Goal: Task Accomplishment & Management: Complete application form

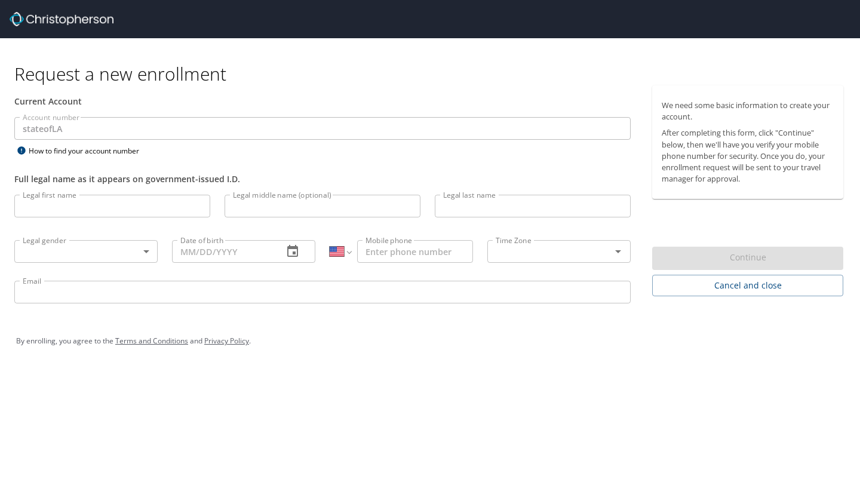
select select "US"
click at [88, 208] on input "Legal first name" at bounding box center [112, 206] width 196 height 23
type input "[PERSON_NAME]"
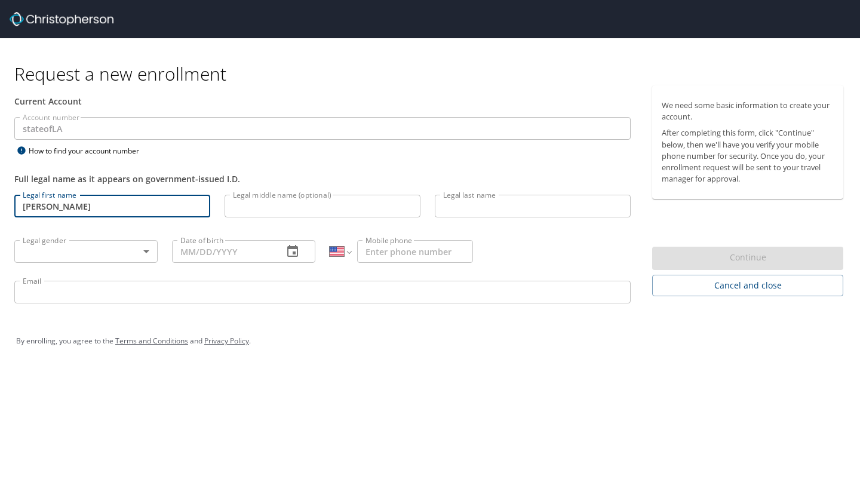
type input "J"
type input "[PERSON_NAME]"
type input "[PHONE_NUMBER]"
click at [90, 254] on body "Request a new enrollment Current Account Account number stateofLA Account numbe…" at bounding box center [430, 242] width 860 height 485
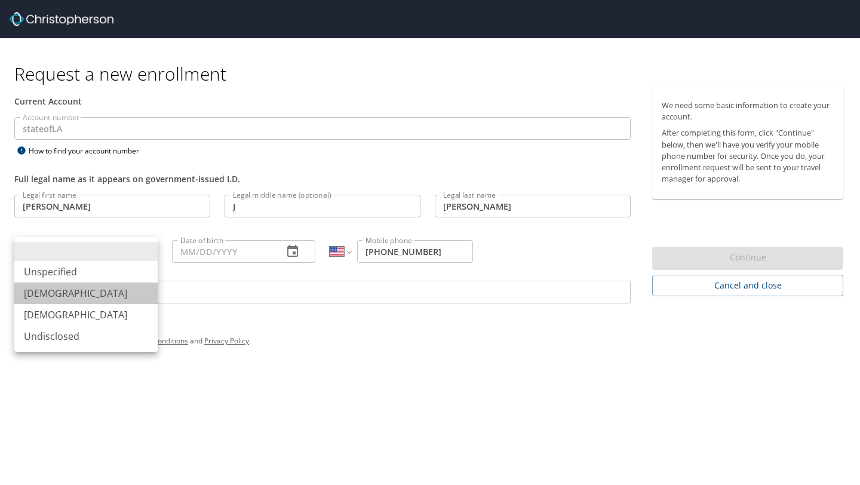
click at [81, 292] on li "[DEMOGRAPHIC_DATA]" at bounding box center [85, 292] width 143 height 21
type input "[DEMOGRAPHIC_DATA]"
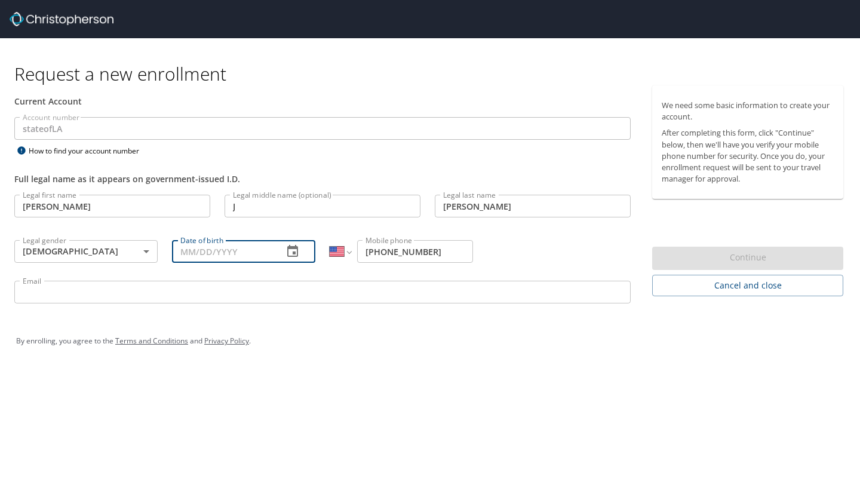
click at [213, 253] on input "Date of birth" at bounding box center [222, 251] width 101 height 23
type input "[DATE]"
click at [189, 290] on input "Email" at bounding box center [322, 292] width 616 height 23
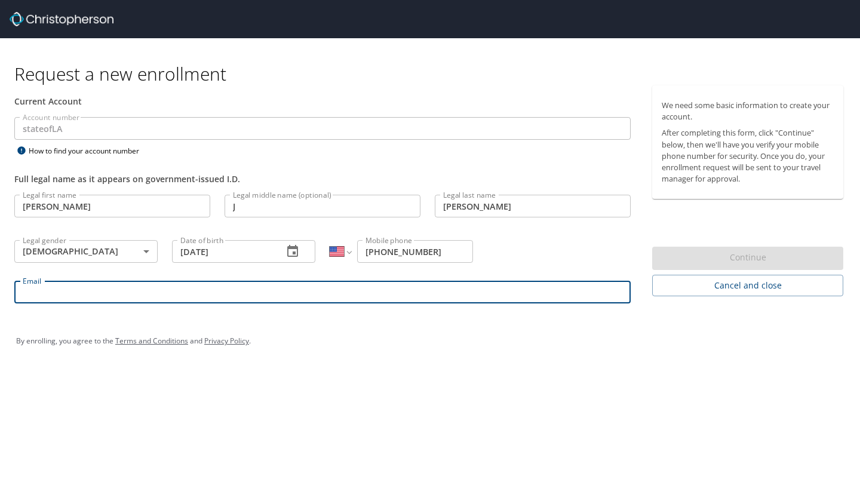
type input "[PERSON_NAME][EMAIL_ADDRESS][PERSON_NAME][DOMAIN_NAME]"
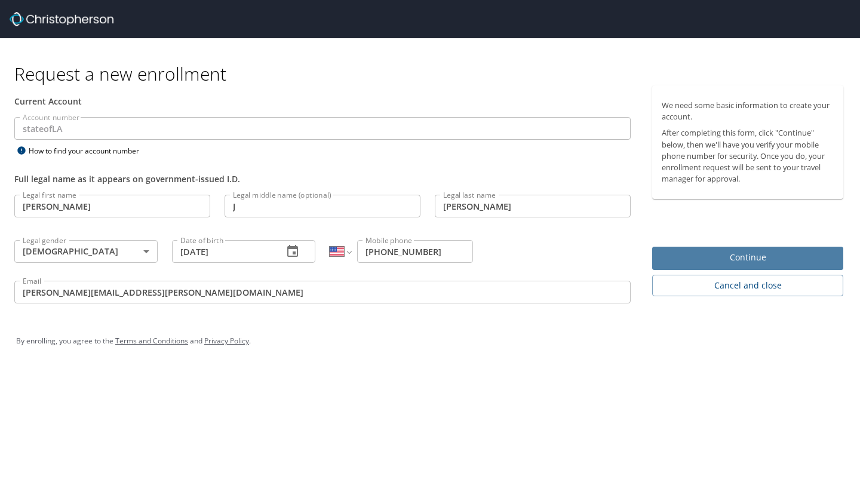
click at [703, 258] on span "Continue" at bounding box center [747, 257] width 172 height 15
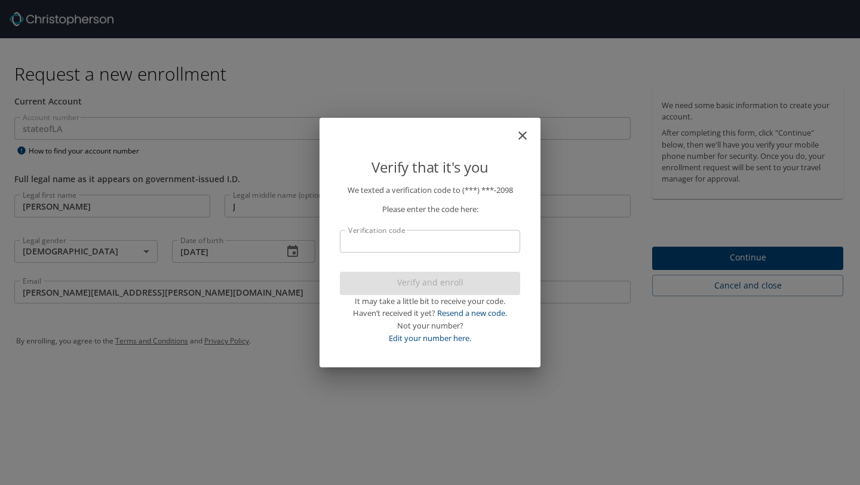
click at [408, 239] on input "Verification code" at bounding box center [430, 241] width 180 height 23
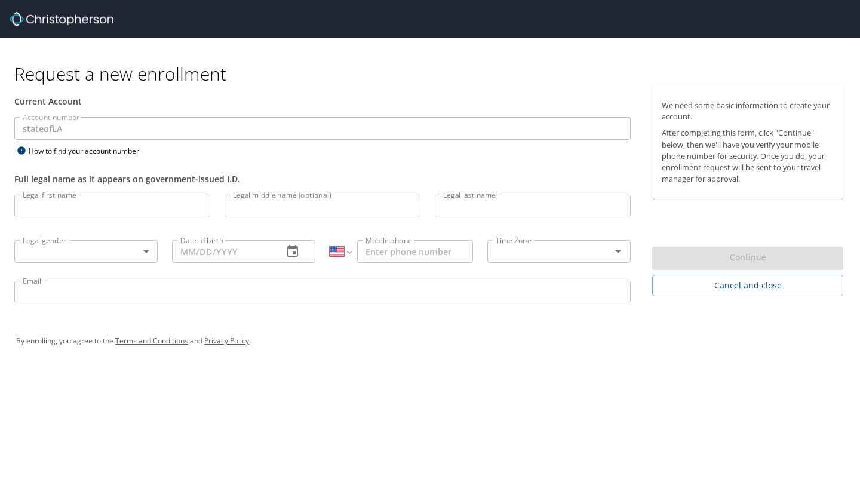
select select "US"
click at [155, 208] on input "Legal first name" at bounding box center [112, 206] width 196 height 23
type input "[PERSON_NAME]"
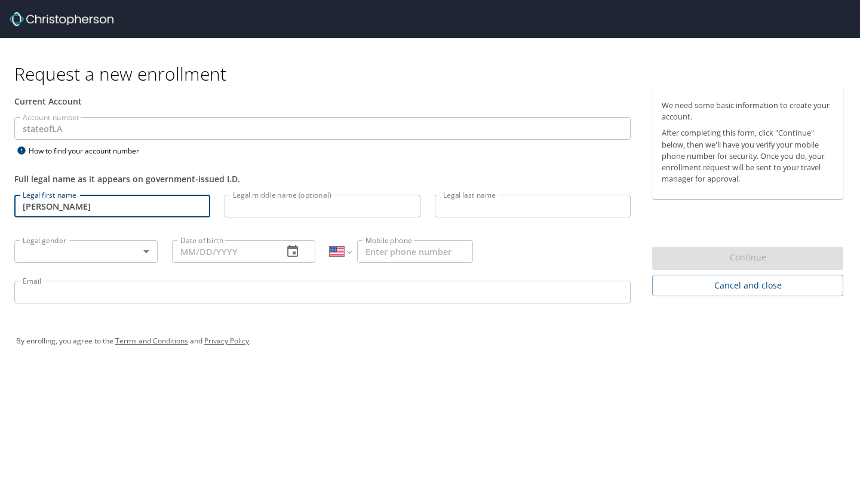
type input "J"
type input "[PERSON_NAME]"
type input "[PHONE_NUMBER]"
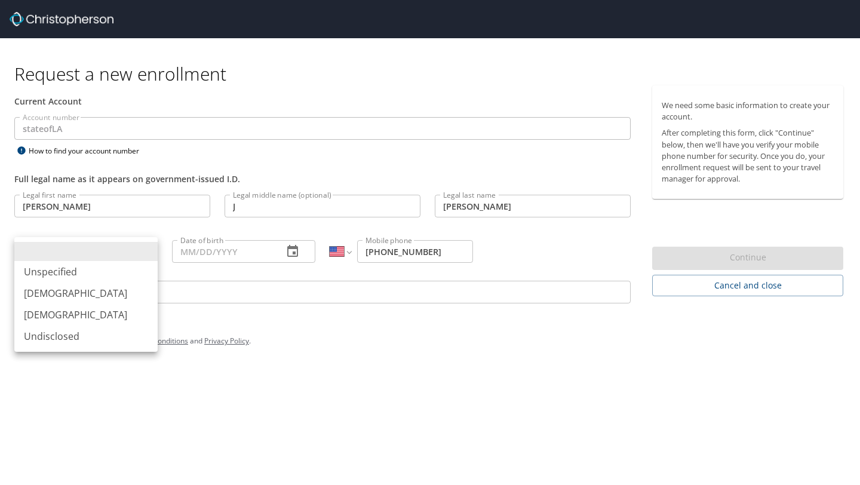
click at [131, 251] on body "Request a new enrollment Current Account Account number stateofLA Account numbe…" at bounding box center [430, 242] width 860 height 485
click at [113, 295] on li "[DEMOGRAPHIC_DATA]" at bounding box center [85, 292] width 143 height 21
type input "[DEMOGRAPHIC_DATA]"
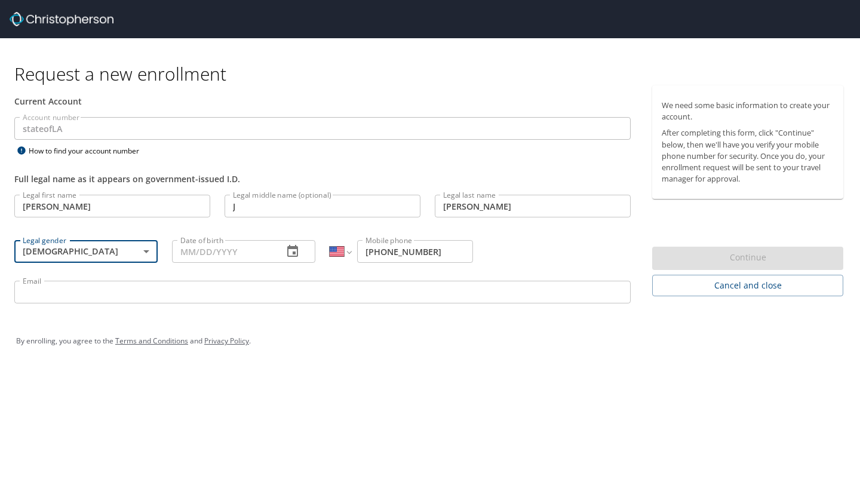
click at [128, 296] on input "Email" at bounding box center [322, 292] width 616 height 23
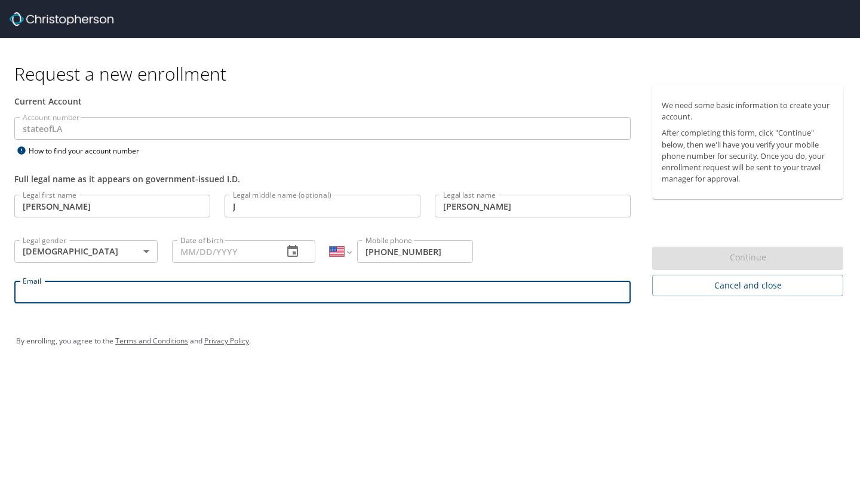
type input "[PERSON_NAME][EMAIL_ADDRESS][PERSON_NAME][DOMAIN_NAME]"
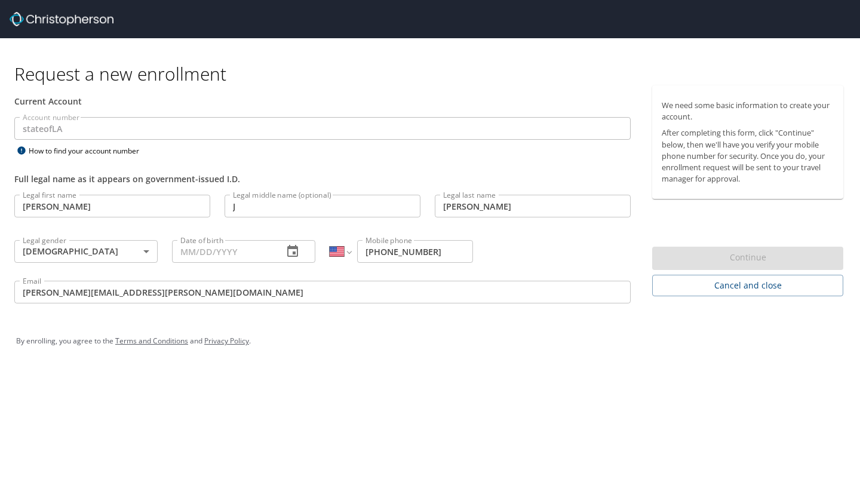
click at [487, 309] on div "Email malcolm.evans@sus.edu Email" at bounding box center [322, 293] width 630 height 41
click at [509, 202] on input "[PERSON_NAME]" at bounding box center [533, 206] width 196 height 23
click at [740, 224] on div "We need some basic information to create your account. After completing this fo…" at bounding box center [752, 190] width 201 height 211
click at [729, 266] on div "Continue" at bounding box center [747, 258] width 191 height 23
click at [361, 202] on input "J" at bounding box center [322, 206] width 196 height 23
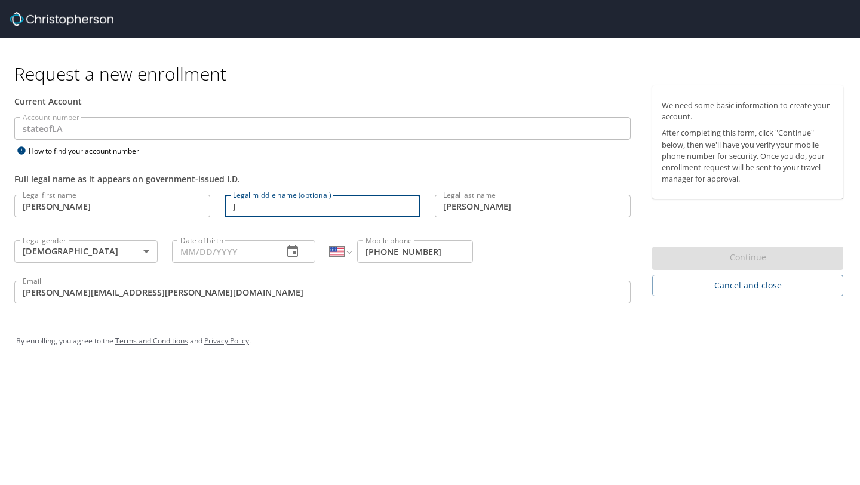
click at [215, 254] on input "Date of birth" at bounding box center [222, 251] width 101 height 23
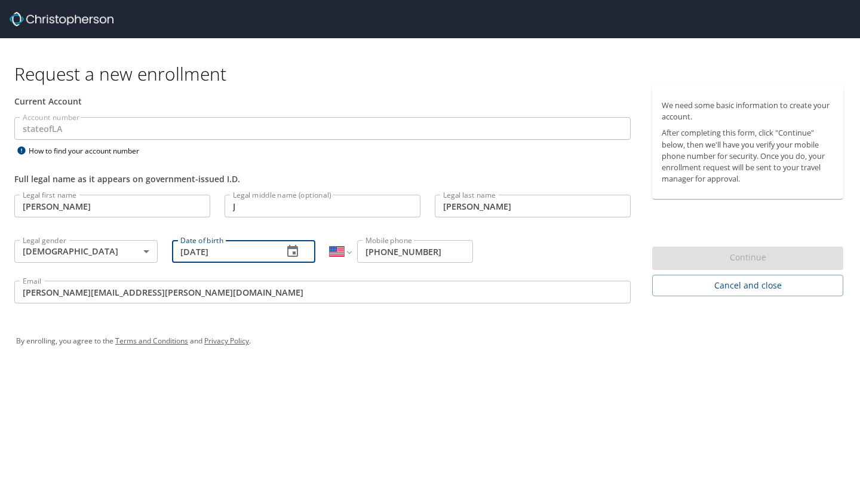
type input "[DATE]"
click at [515, 352] on div "By enrolling, you agree to the Terms and Conditions and Privacy Policy ." at bounding box center [429, 341] width 827 height 30
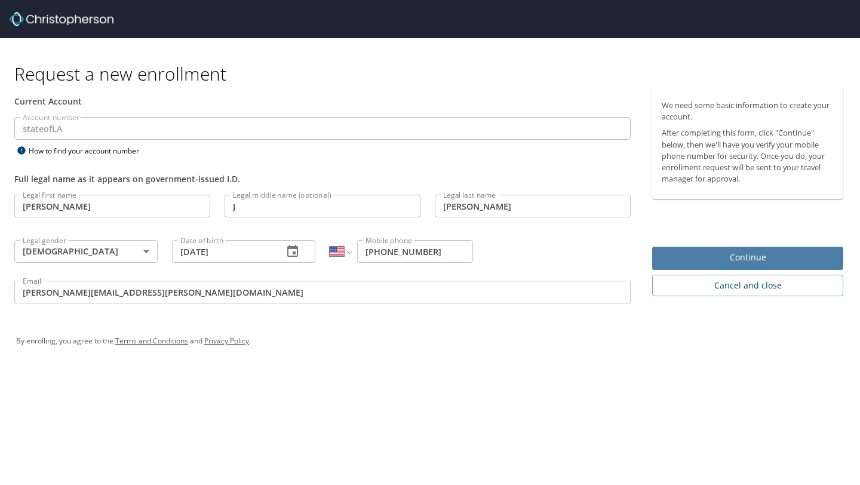
click at [688, 255] on span "Continue" at bounding box center [747, 257] width 172 height 15
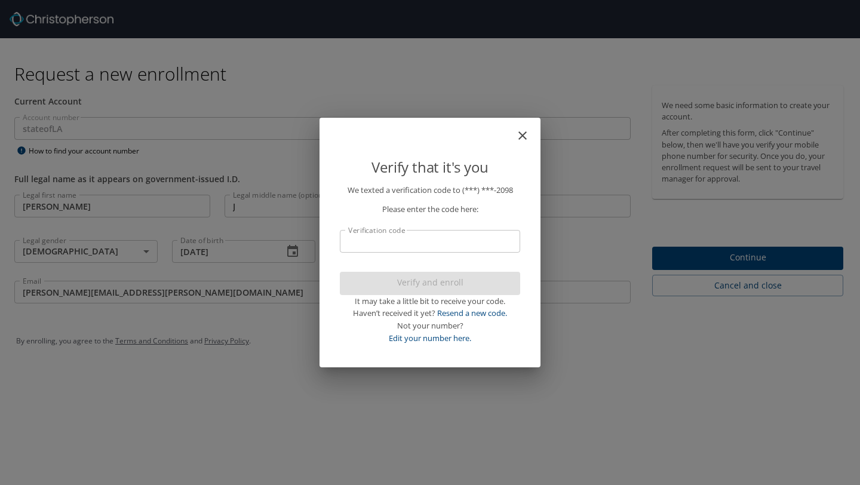
click at [500, 244] on input "Verification code" at bounding box center [430, 241] width 180 height 23
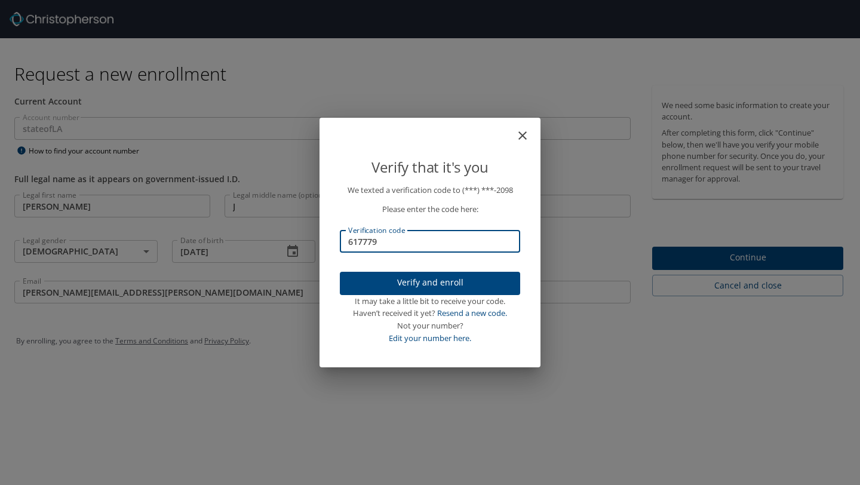
type input "617779"
click at [472, 281] on span "Verify and enroll" at bounding box center [429, 282] width 161 height 15
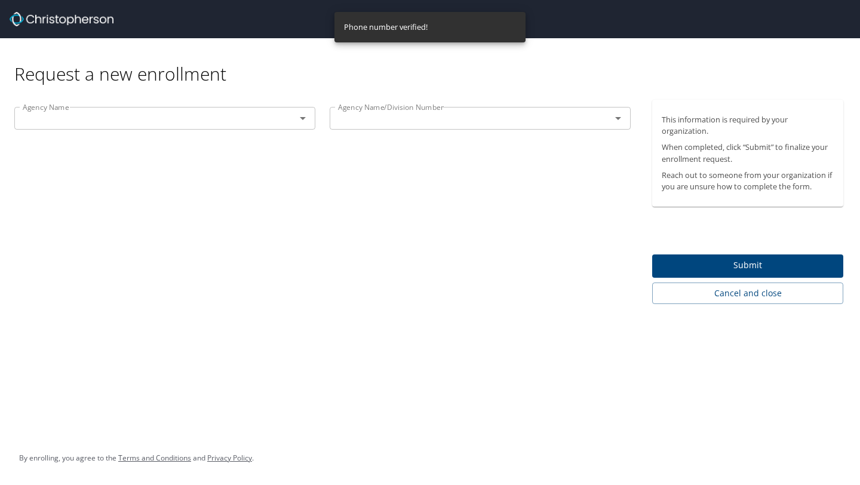
click at [290, 119] on div at bounding box center [294, 118] width 31 height 17
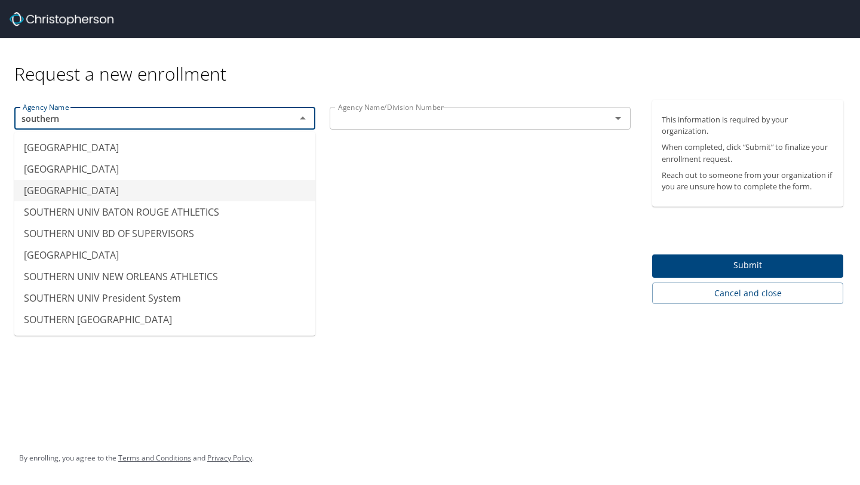
click at [193, 183] on li "SOUTHERN UNIV BATON ROUGE" at bounding box center [164, 190] width 301 height 21
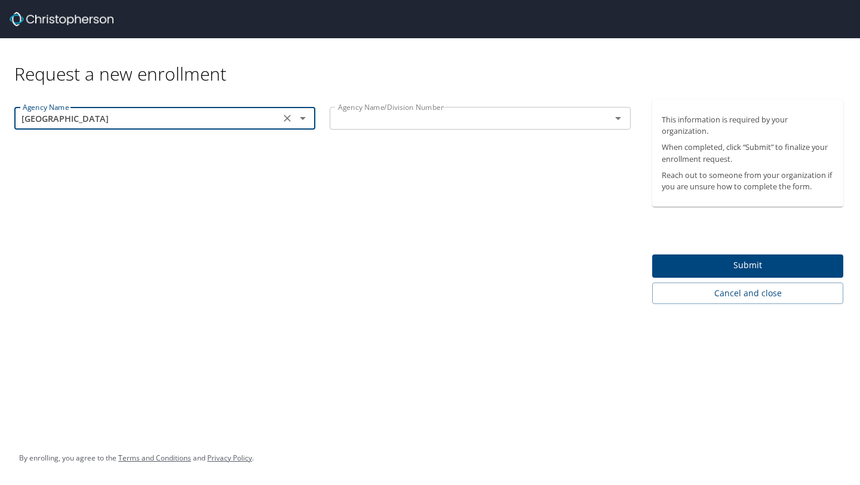
type input "SOUTHERN UNIV BATON ROUGE"
click at [392, 116] on input "text" at bounding box center [462, 118] width 258 height 16
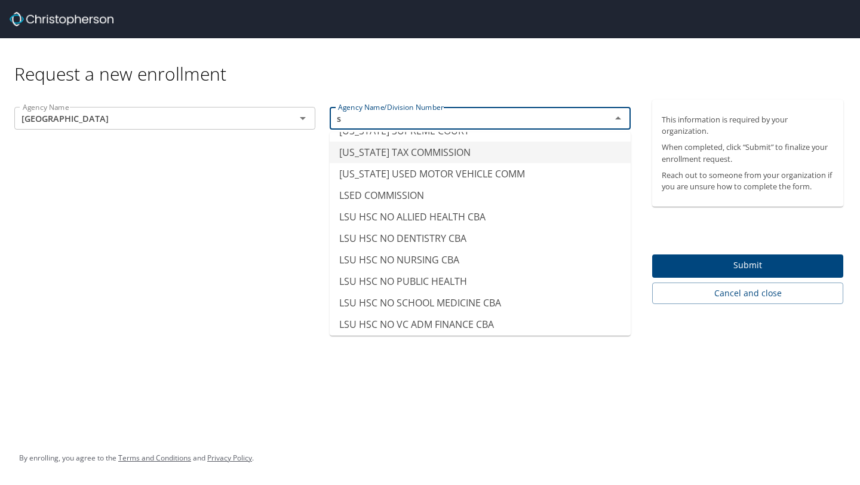
scroll to position [7, 0]
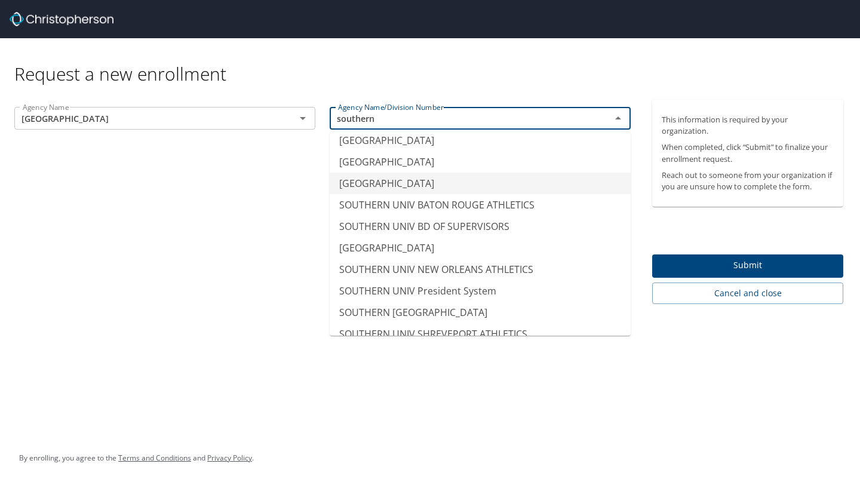
click at [405, 180] on li "SOUTHERN UNIV BATON ROUGE" at bounding box center [480, 183] width 301 height 21
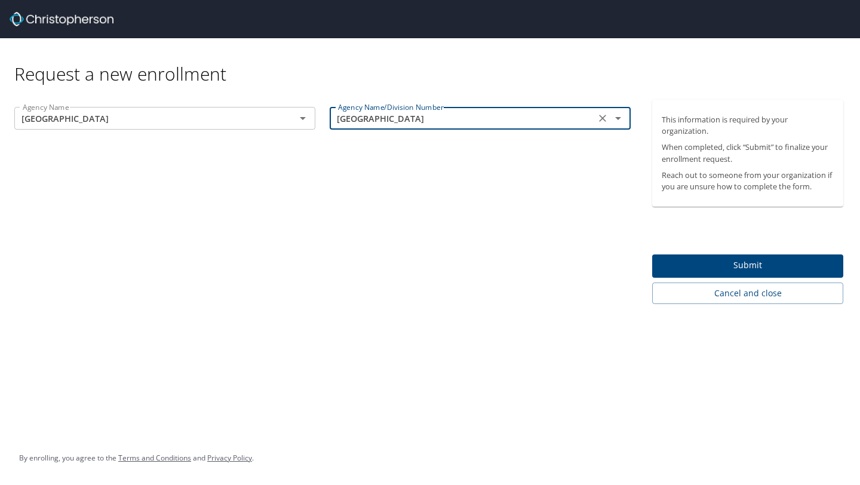
type input "SOUTHERN UNIV BATON ROUGE"
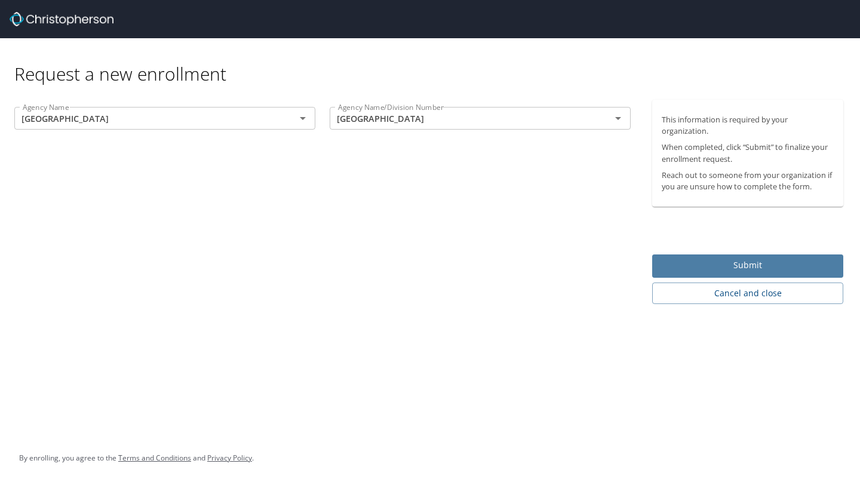
click at [698, 266] on span "Submit" at bounding box center [747, 265] width 172 height 15
